Goal: Task Accomplishment & Management: Use online tool/utility

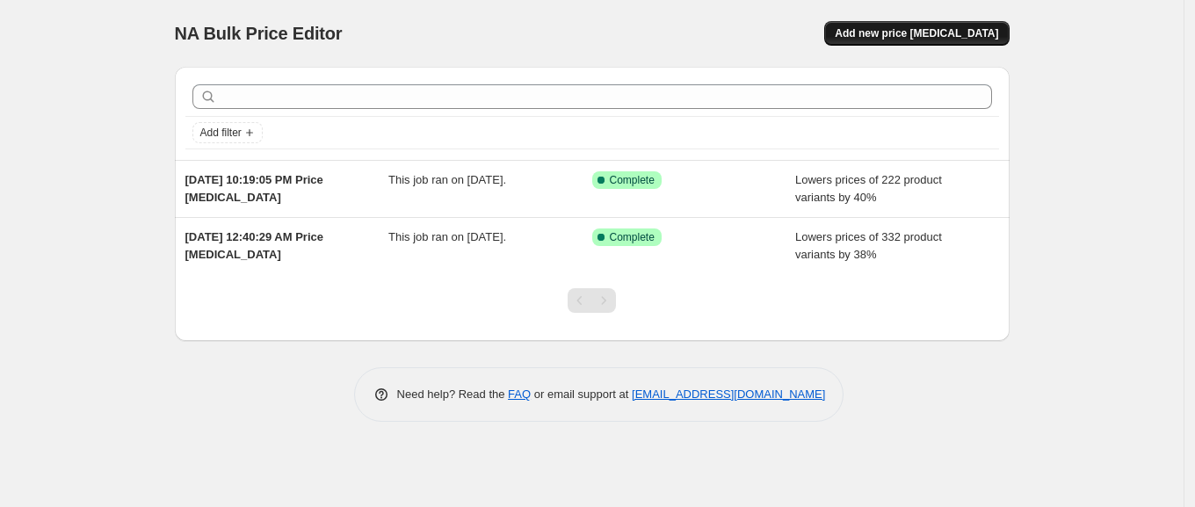
click at [901, 33] on span "Add new price [MEDICAL_DATA]" at bounding box center [916, 33] width 163 height 14
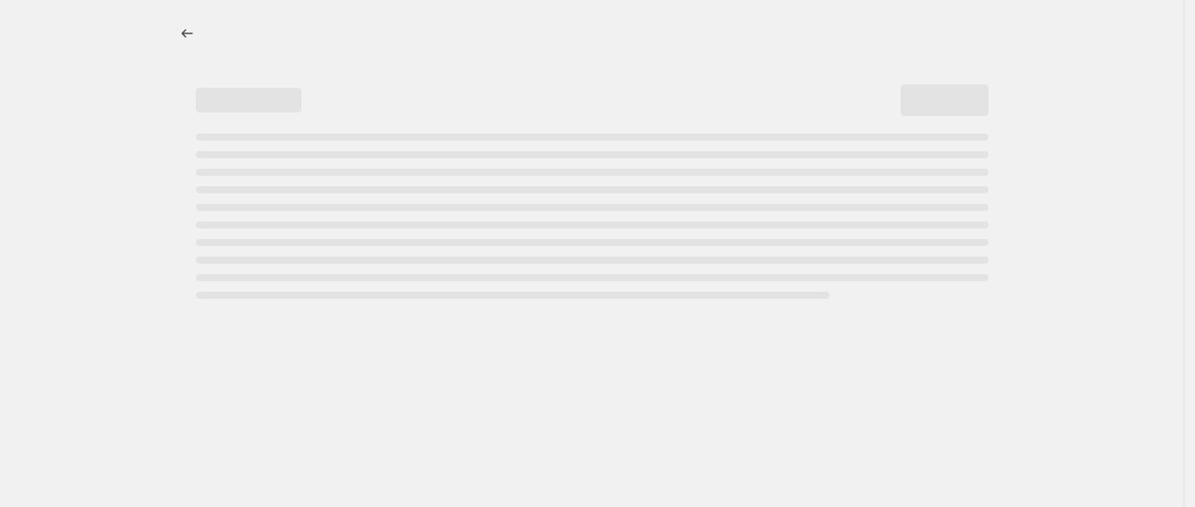
select select "percentage"
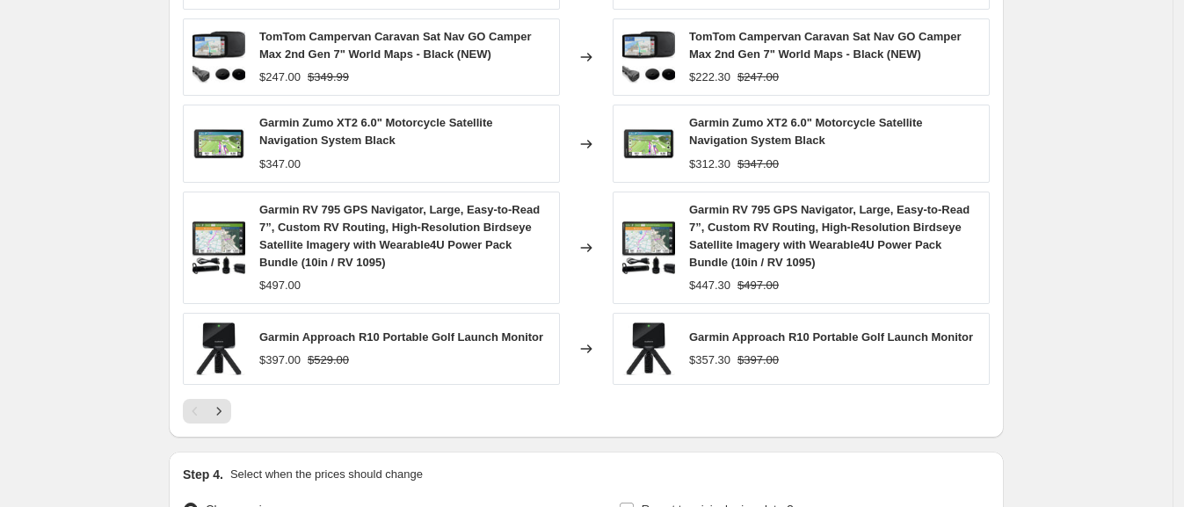
scroll to position [1299, 0]
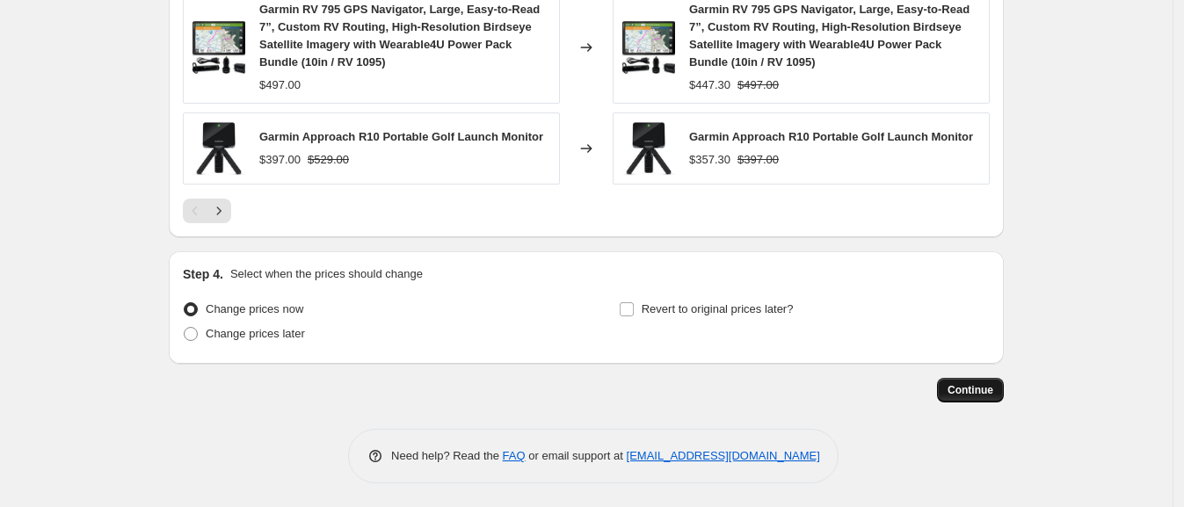
click at [945, 382] on button "Continue" at bounding box center [970, 390] width 67 height 25
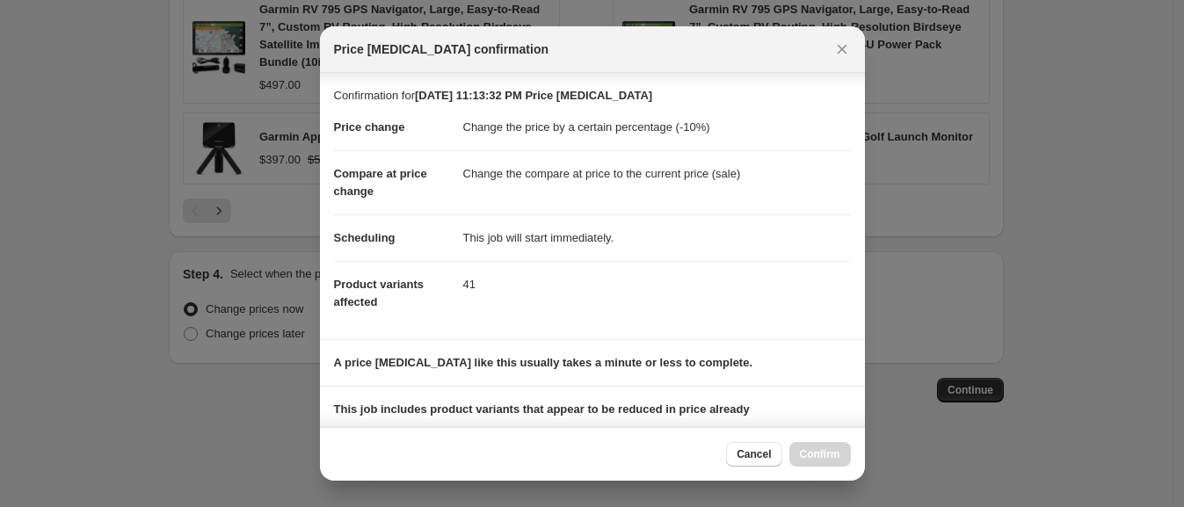
scroll to position [231, 0]
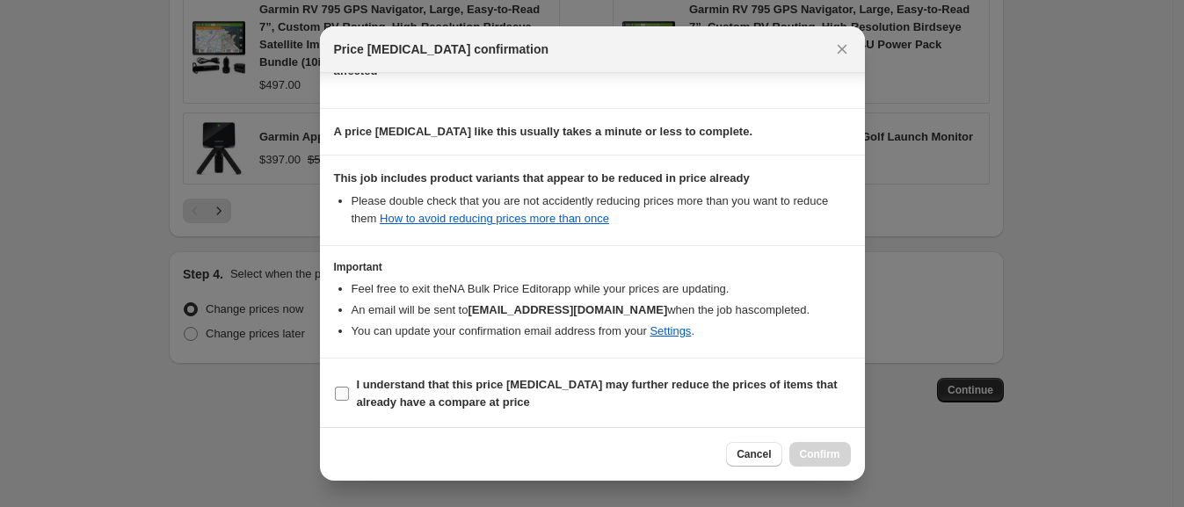
click at [514, 378] on b "I understand that this price [MEDICAL_DATA] may further reduce the prices of it…" at bounding box center [597, 393] width 481 height 31
click at [349, 387] on input "I understand that this price [MEDICAL_DATA] may further reduce the prices of it…" at bounding box center [342, 394] width 14 height 14
checkbox input "true"
click at [820, 461] on button "Confirm" at bounding box center [820, 454] width 62 height 25
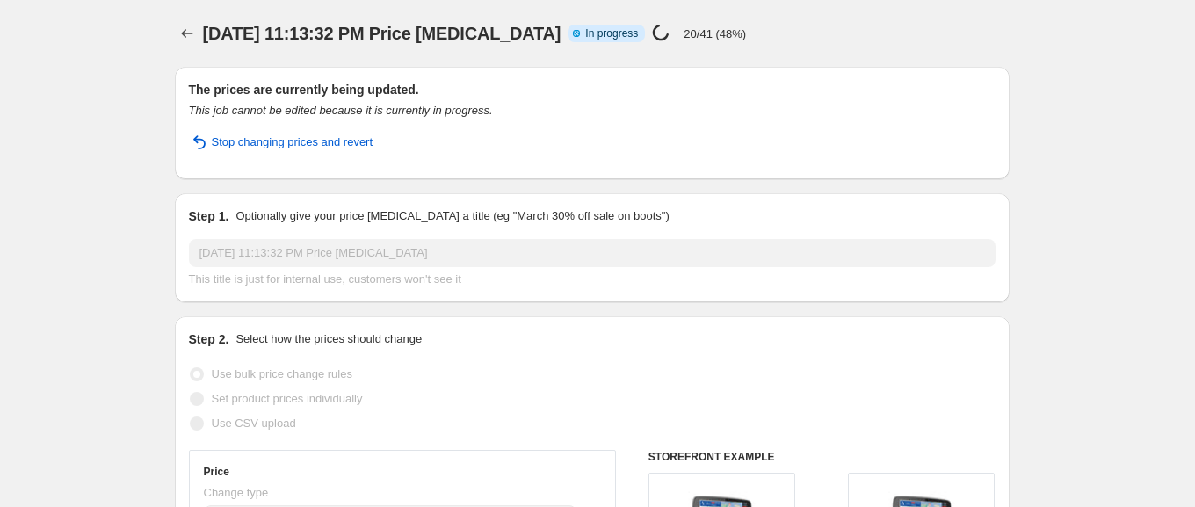
select select "percentage"
